Goal: Register for event/course

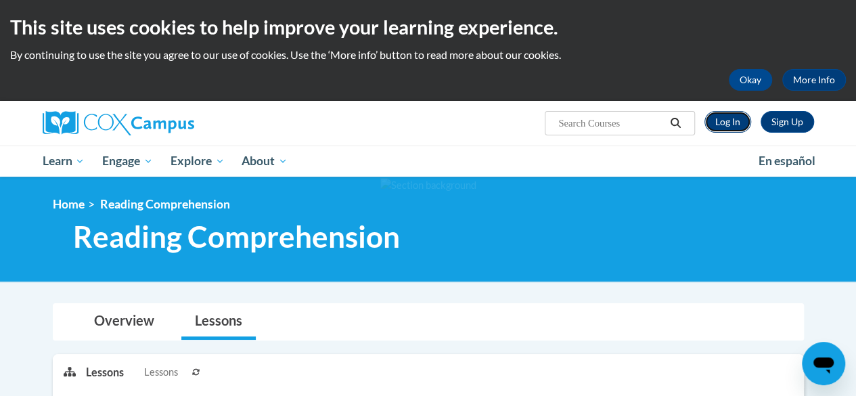
click at [734, 111] on link "Log In" at bounding box center [727, 122] width 47 height 22
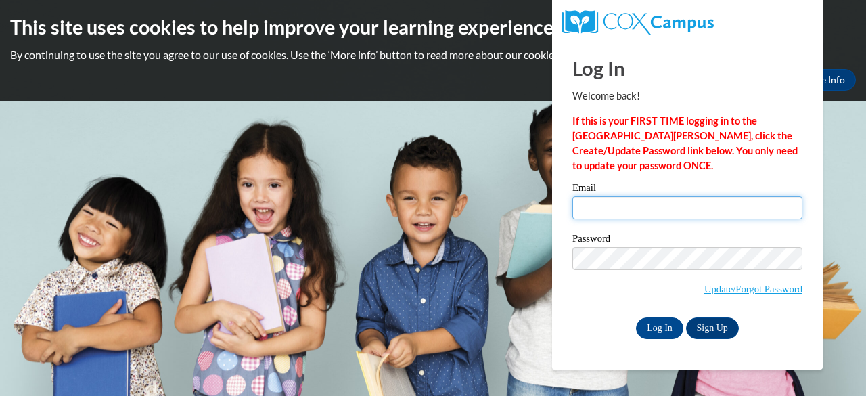
click at [645, 210] on input "Email" at bounding box center [687, 207] width 230 height 23
type input "prellwitzs@fortschools.org"
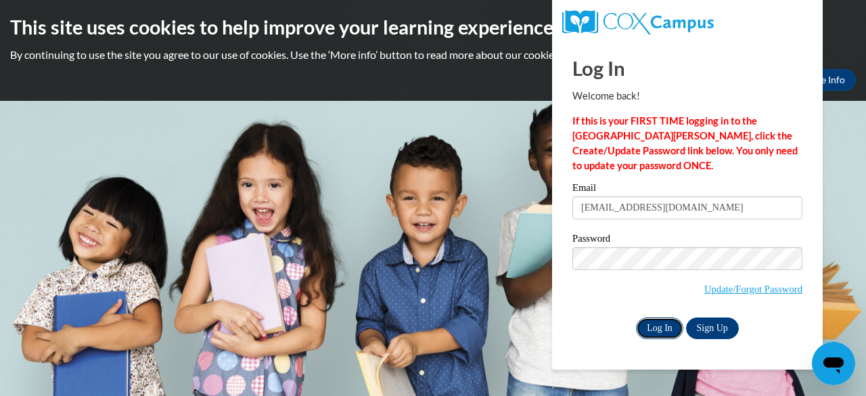
click at [666, 329] on input "Log In" at bounding box center [659, 328] width 47 height 22
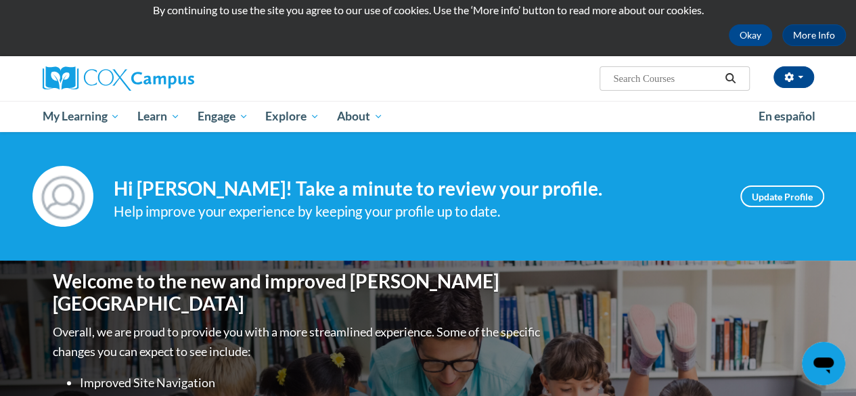
scroll to position [44, 0]
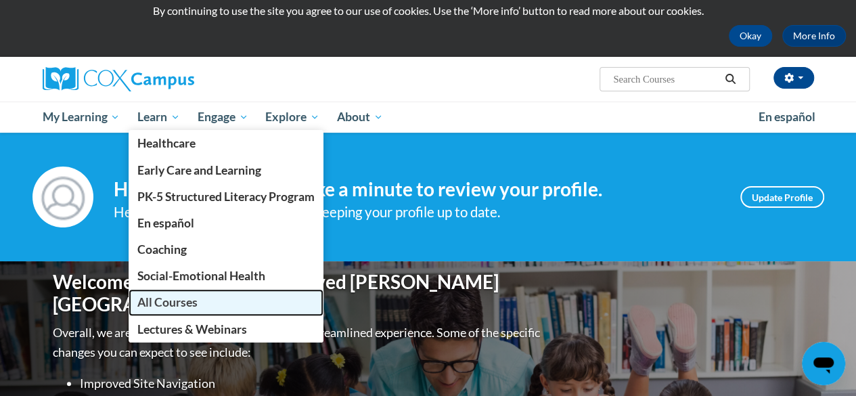
click at [152, 289] on link "All Courses" at bounding box center [226, 302] width 195 height 26
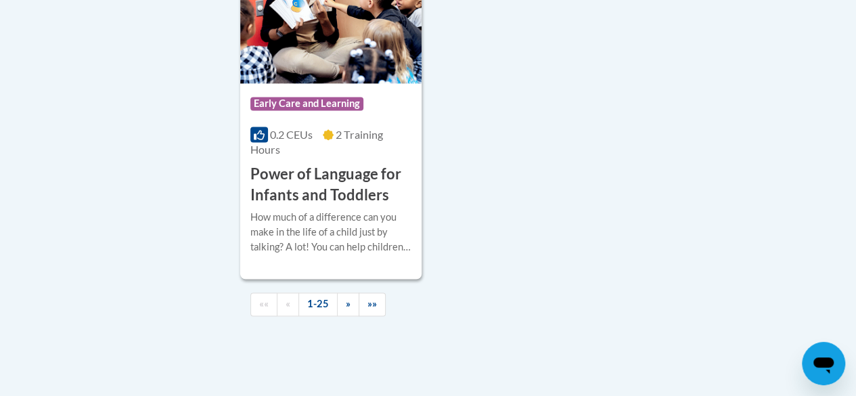
scroll to position [3519, 0]
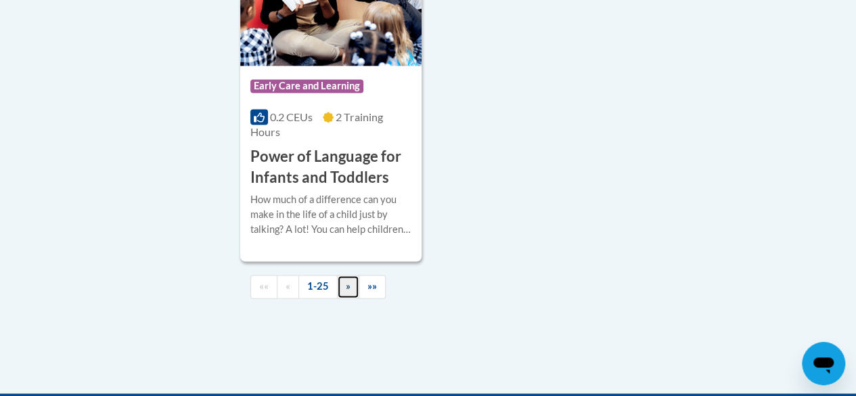
click at [341, 275] on link "»" at bounding box center [348, 287] width 22 height 24
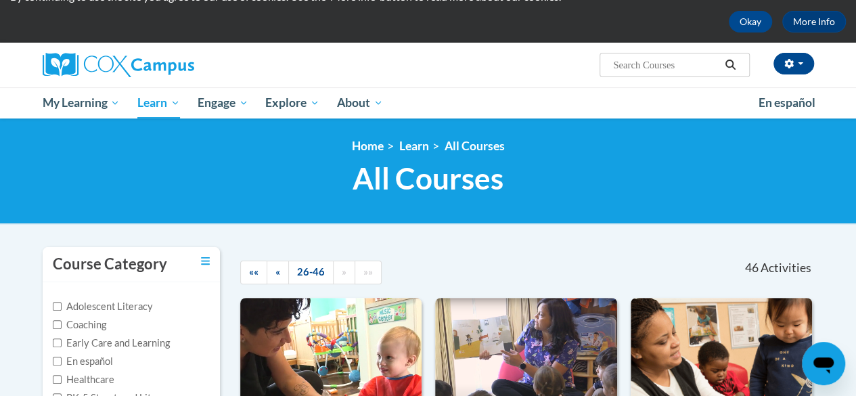
scroll to position [45, 0]
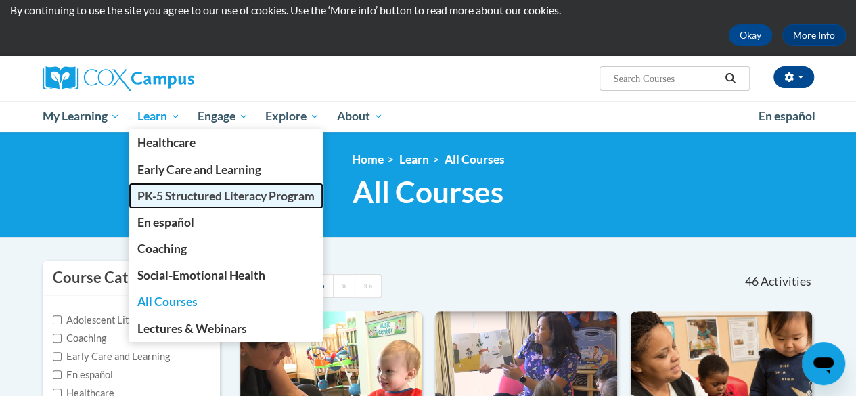
click at [184, 183] on link "PK-5 Structured Literacy Program" at bounding box center [226, 196] width 195 height 26
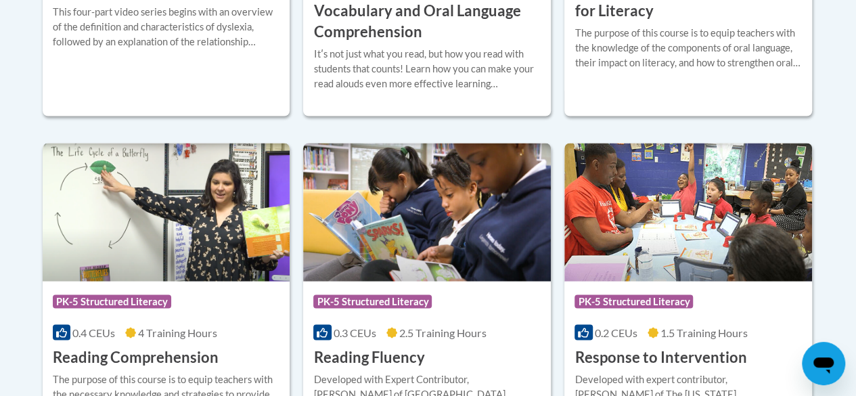
scroll to position [1186, 0]
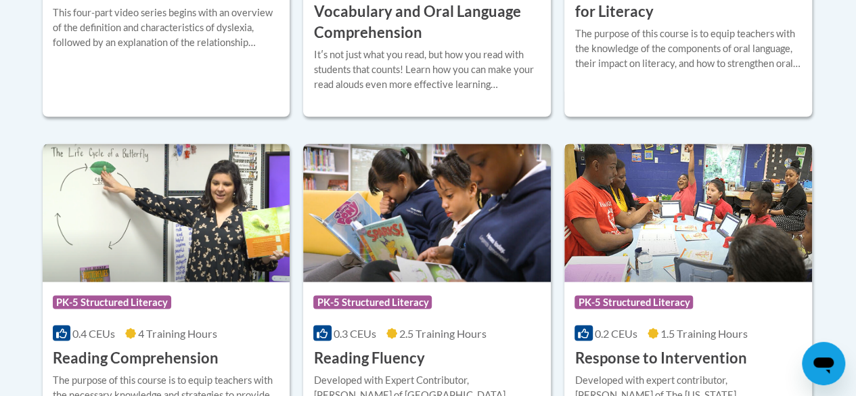
click at [677, 347] on h3 "Response to Intervention" at bounding box center [660, 357] width 172 height 21
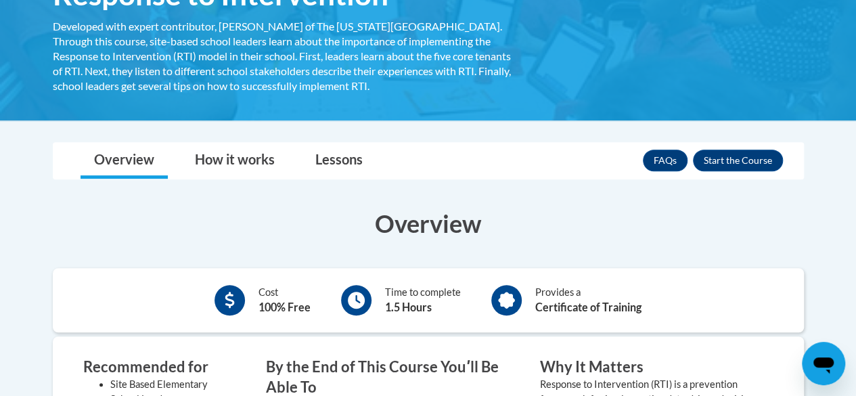
scroll to position [258, 0]
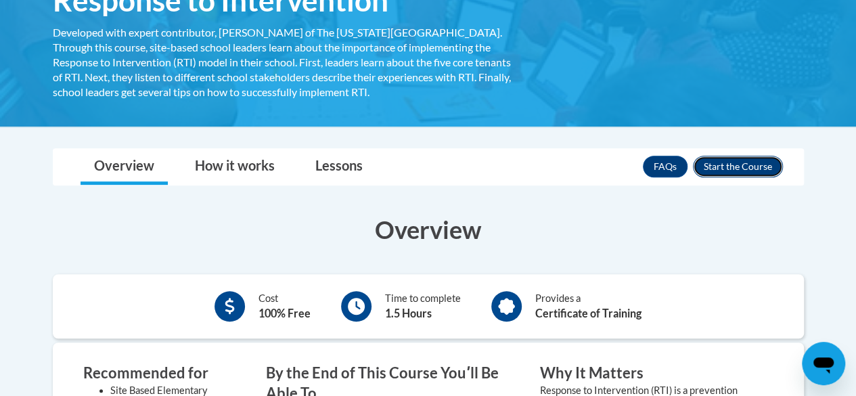
click at [739, 156] on button "Enroll" at bounding box center [738, 167] width 90 height 22
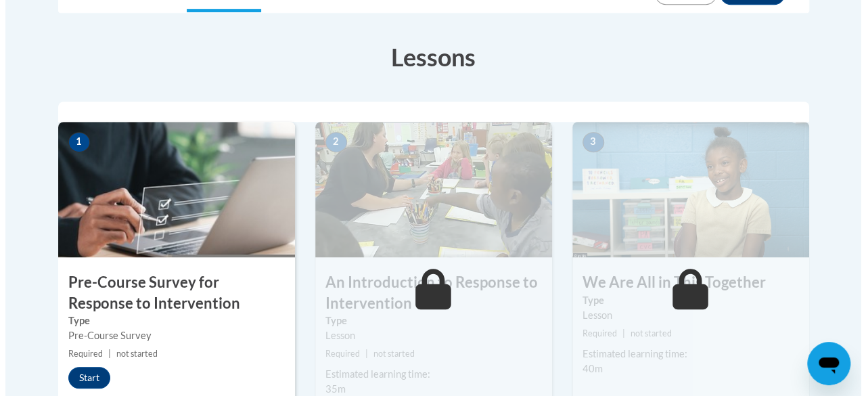
scroll to position [362, 0]
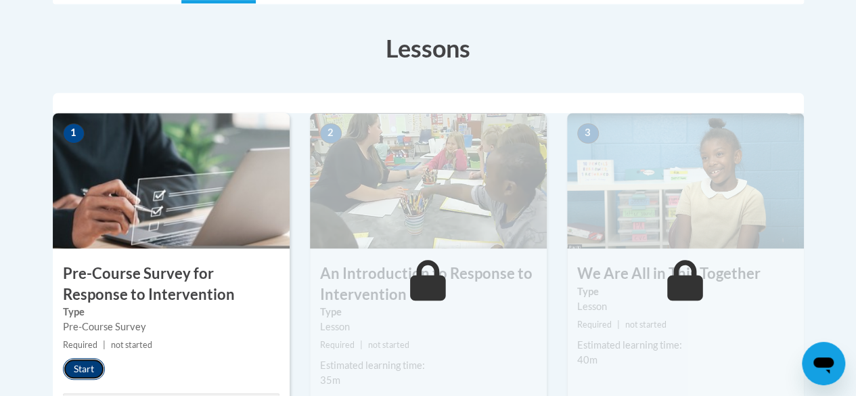
click at [76, 358] on button "Start" at bounding box center [84, 369] width 42 height 22
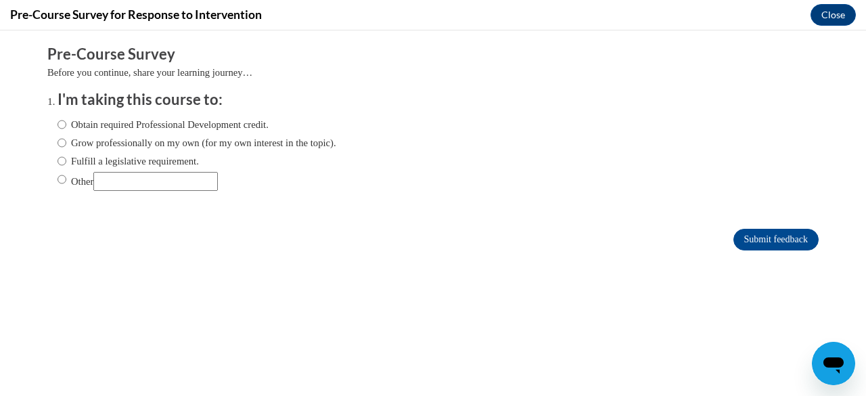
scroll to position [0, 0]
click at [99, 155] on label "Fulfill a legislative requirement." at bounding box center [128, 161] width 141 height 15
click at [66, 155] on input "Fulfill a legislative requirement." at bounding box center [62, 161] width 9 height 15
radio input "true"
click at [741, 245] on input "Submit feedback" at bounding box center [776, 240] width 85 height 22
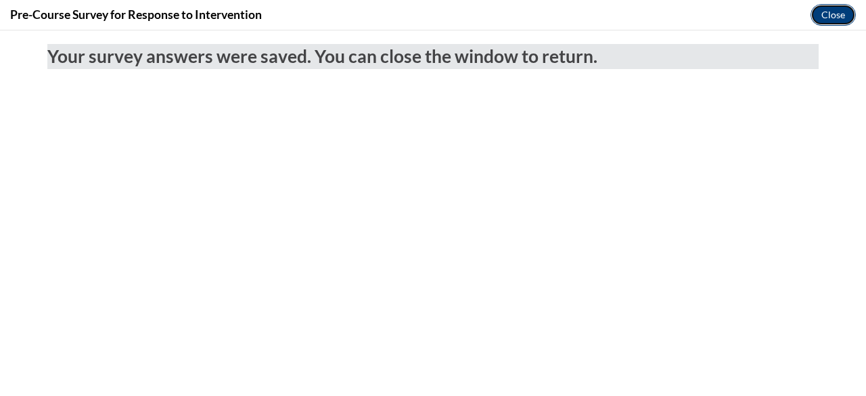
click at [817, 16] on button "Close" at bounding box center [833, 15] width 45 height 22
